Goal: Navigation & Orientation: Find specific page/section

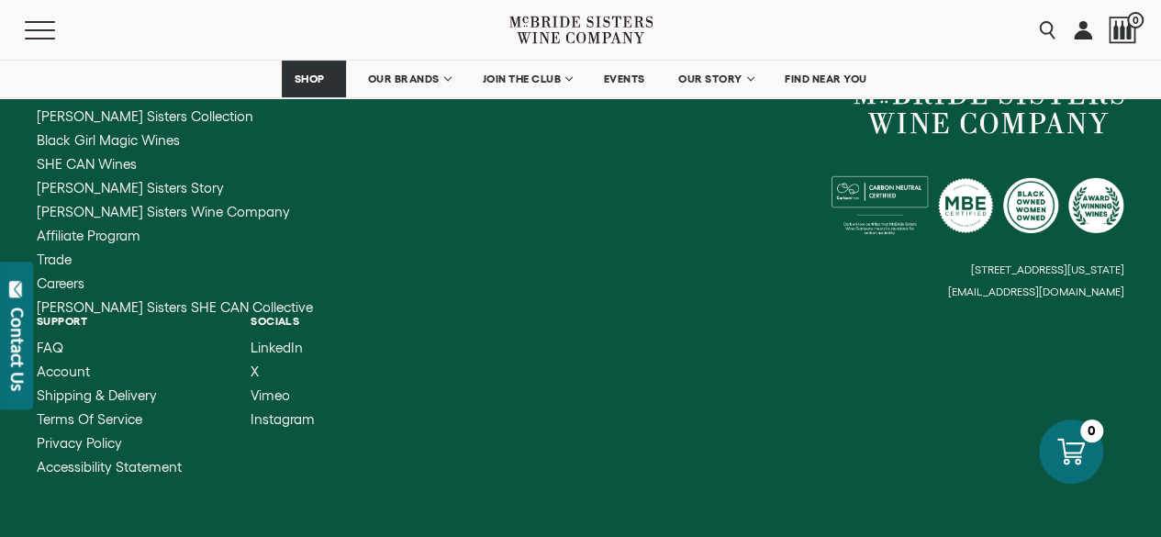
click at [1057, 293] on small "[EMAIL_ADDRESS][DOMAIN_NAME]" at bounding box center [1036, 291] width 176 height 13
click at [998, 291] on small "[EMAIL_ADDRESS][DOMAIN_NAME]" at bounding box center [1036, 291] width 176 height 13
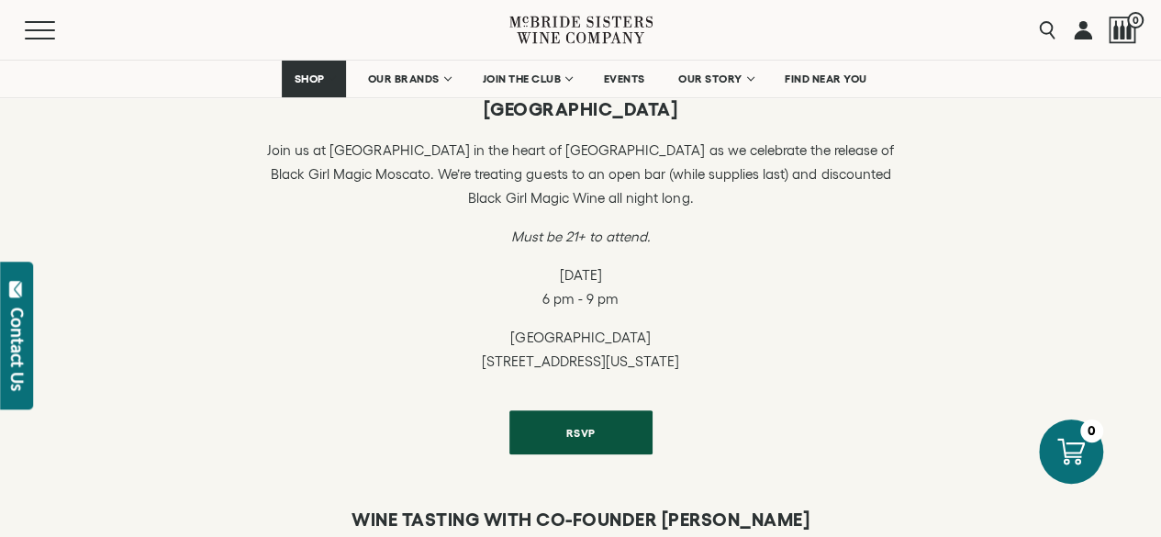
scroll to position [589, 0]
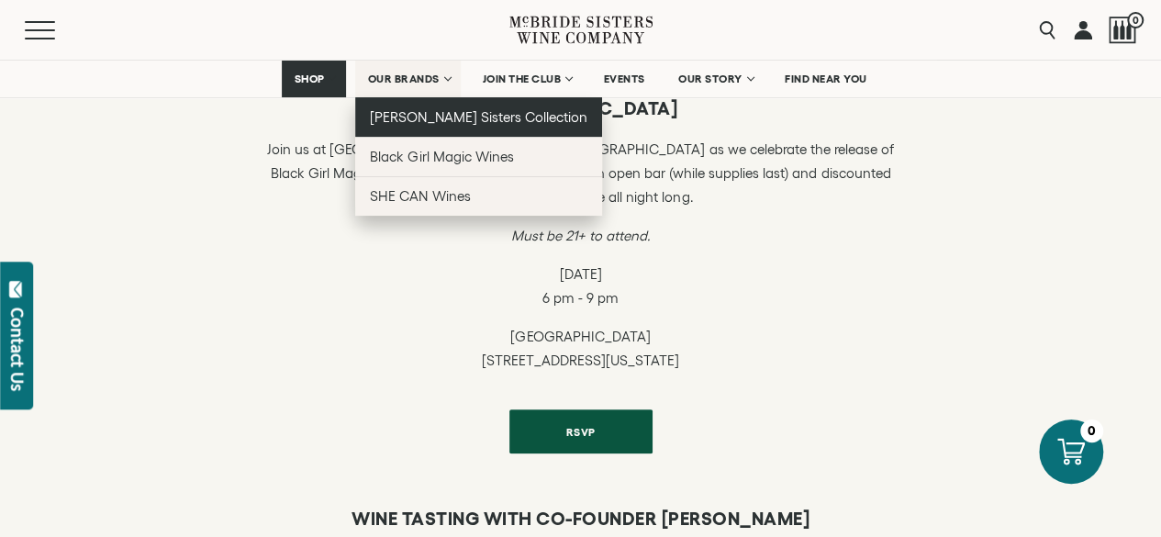
click at [439, 117] on span "[PERSON_NAME] Sisters Collection" at bounding box center [478, 117] width 217 height 16
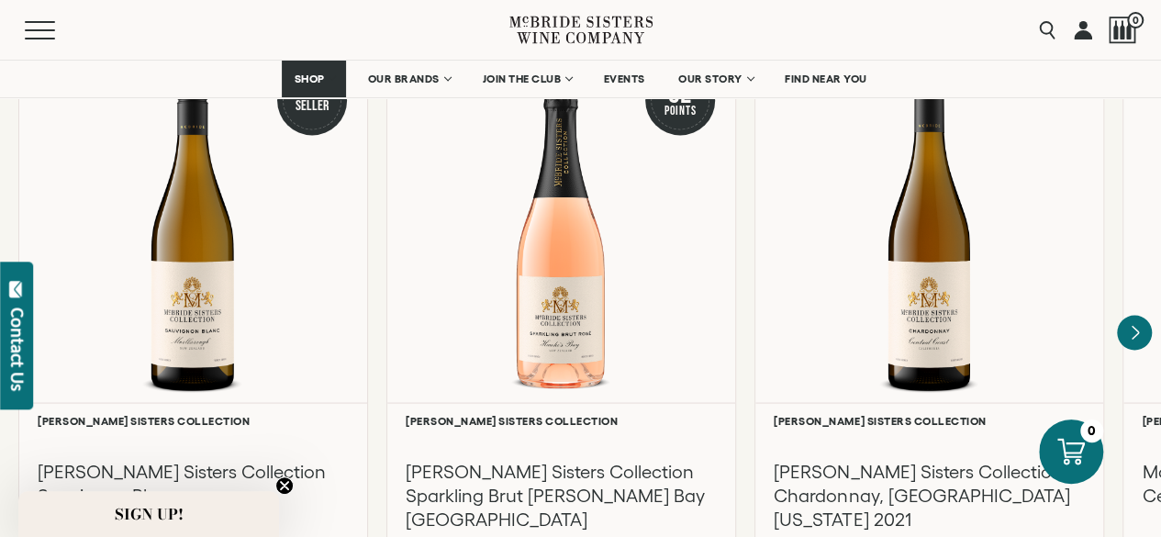
scroll to position [1618, 0]
